Goal: Transaction & Acquisition: Download file/media

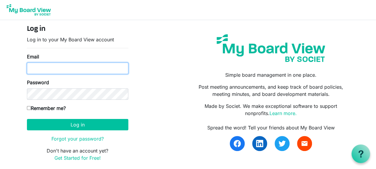
type input "[EMAIL_ADDRESS][DOMAIN_NAME]"
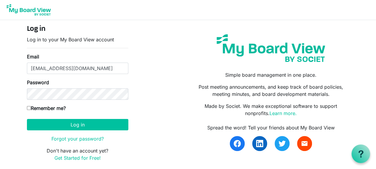
click at [31, 107] on label "Remember me?" at bounding box center [46, 107] width 39 height 7
click at [31, 107] on input "Remember me?" at bounding box center [29, 108] width 4 height 4
checkbox input "true"
click at [87, 130] on form "Log in Log in to your My Board View account Email timyoakum11@gmail.com Passwor…" at bounding box center [77, 93] width 101 height 136
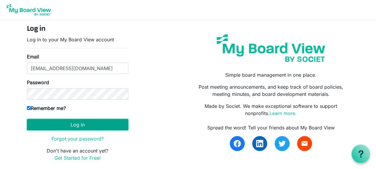
click at [87, 127] on button "Log in" at bounding box center [77, 124] width 101 height 11
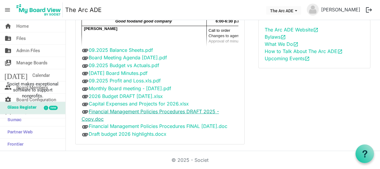
scroll to position [63, 0]
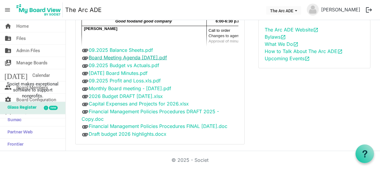
click at [121, 57] on link "Board Meeting Agenda [DATE].pdf" at bounding box center [128, 57] width 78 height 6
click at [121, 70] on link "[DATE] Board Minutes.pdf" at bounding box center [118, 73] width 59 height 6
click at [123, 72] on link "[DATE] Board Minutes.pdf" at bounding box center [118, 73] width 59 height 6
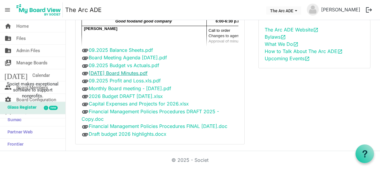
click at [123, 72] on link "[DATE] Board Minutes.pdf" at bounding box center [118, 73] width 59 height 6
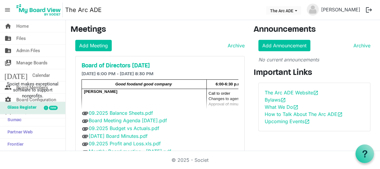
scroll to position [30, 0]
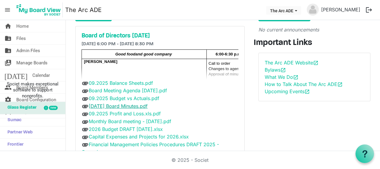
click at [131, 105] on link "[DATE] Board Minutes.pdf" at bounding box center [118, 106] width 59 height 6
click at [130, 103] on link "[DATE] Board Minutes.pdf" at bounding box center [118, 106] width 59 height 6
click at [118, 103] on link "[DATE] Board Minutes.pdf" at bounding box center [118, 106] width 59 height 6
click at [139, 97] on link "09.2025 Budget vs Actuals.pdf" at bounding box center [124, 98] width 71 height 6
click at [115, 127] on link "2026 Budget DRAFT [DATE].xlsx" at bounding box center [126, 129] width 74 height 6
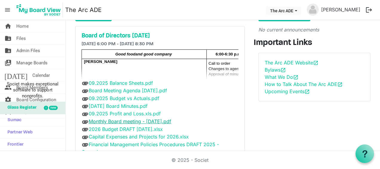
click at [132, 119] on link "Monthly Board meeting - [DATE].pdf" at bounding box center [130, 121] width 83 height 6
